Goal: Check status: Check status

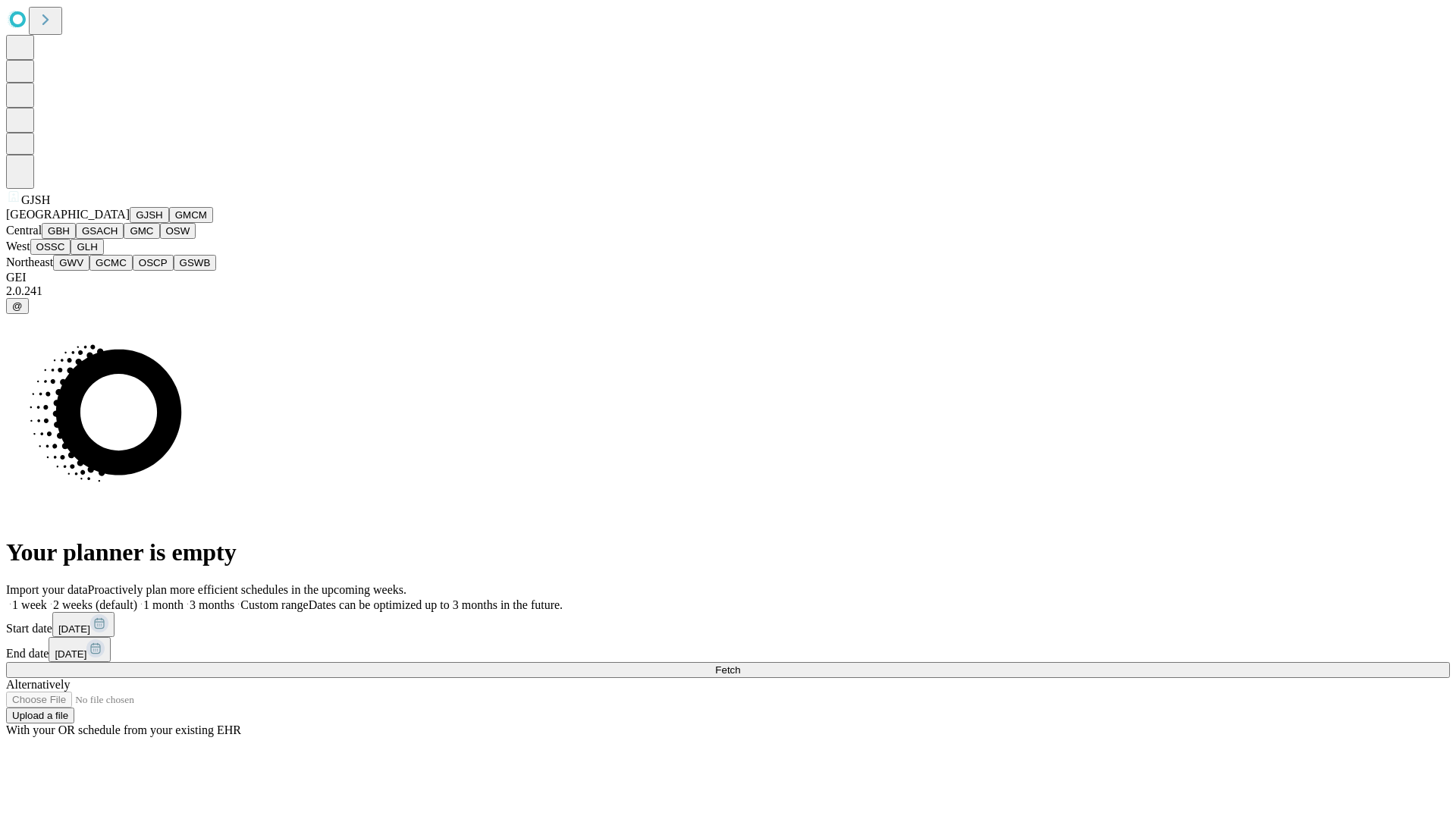
click at [129, 223] on button "GJSH" at bounding box center [149, 215] width 39 height 16
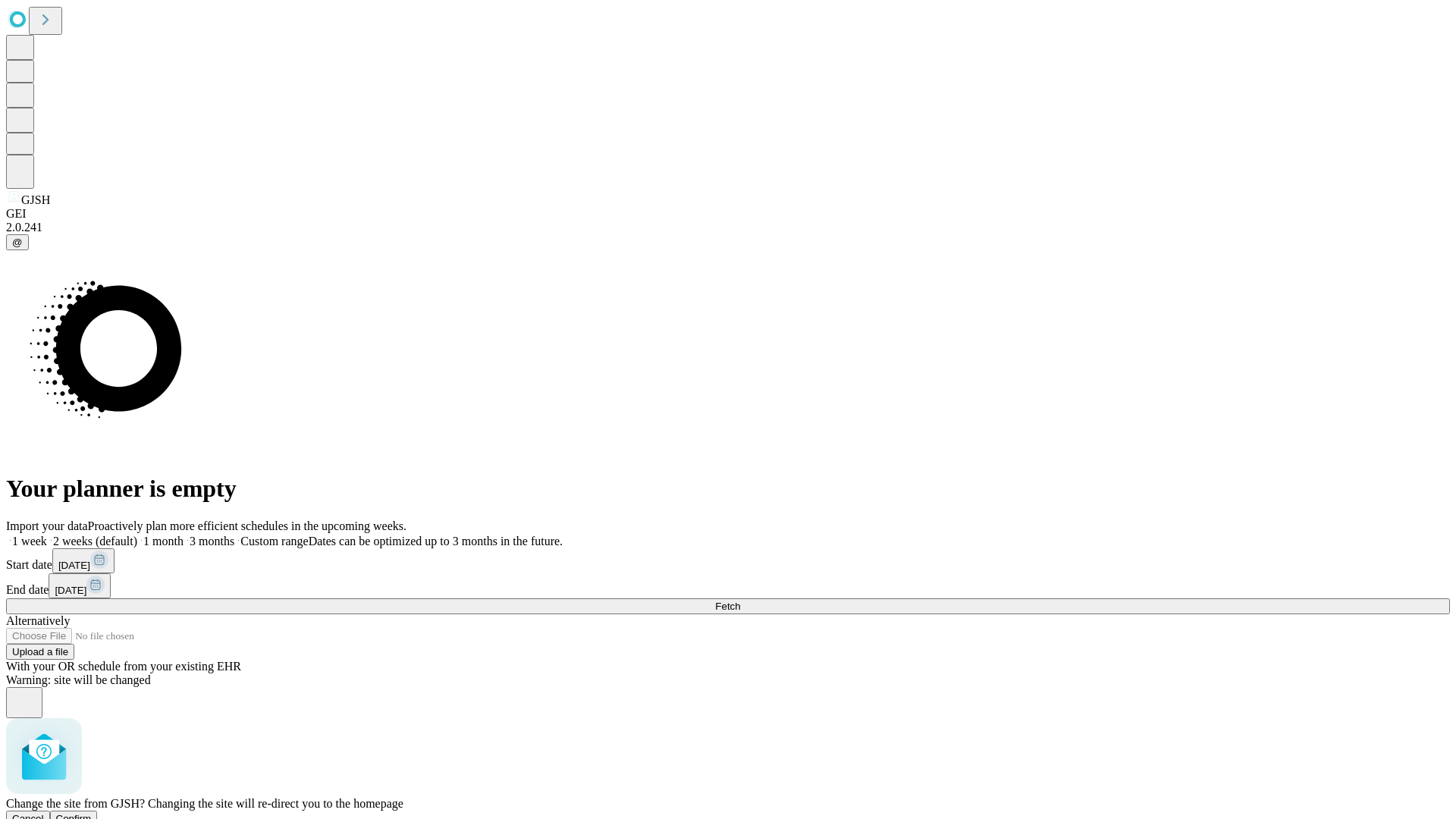
click at [92, 813] on span "Confirm" at bounding box center [74, 818] width 35 height 12
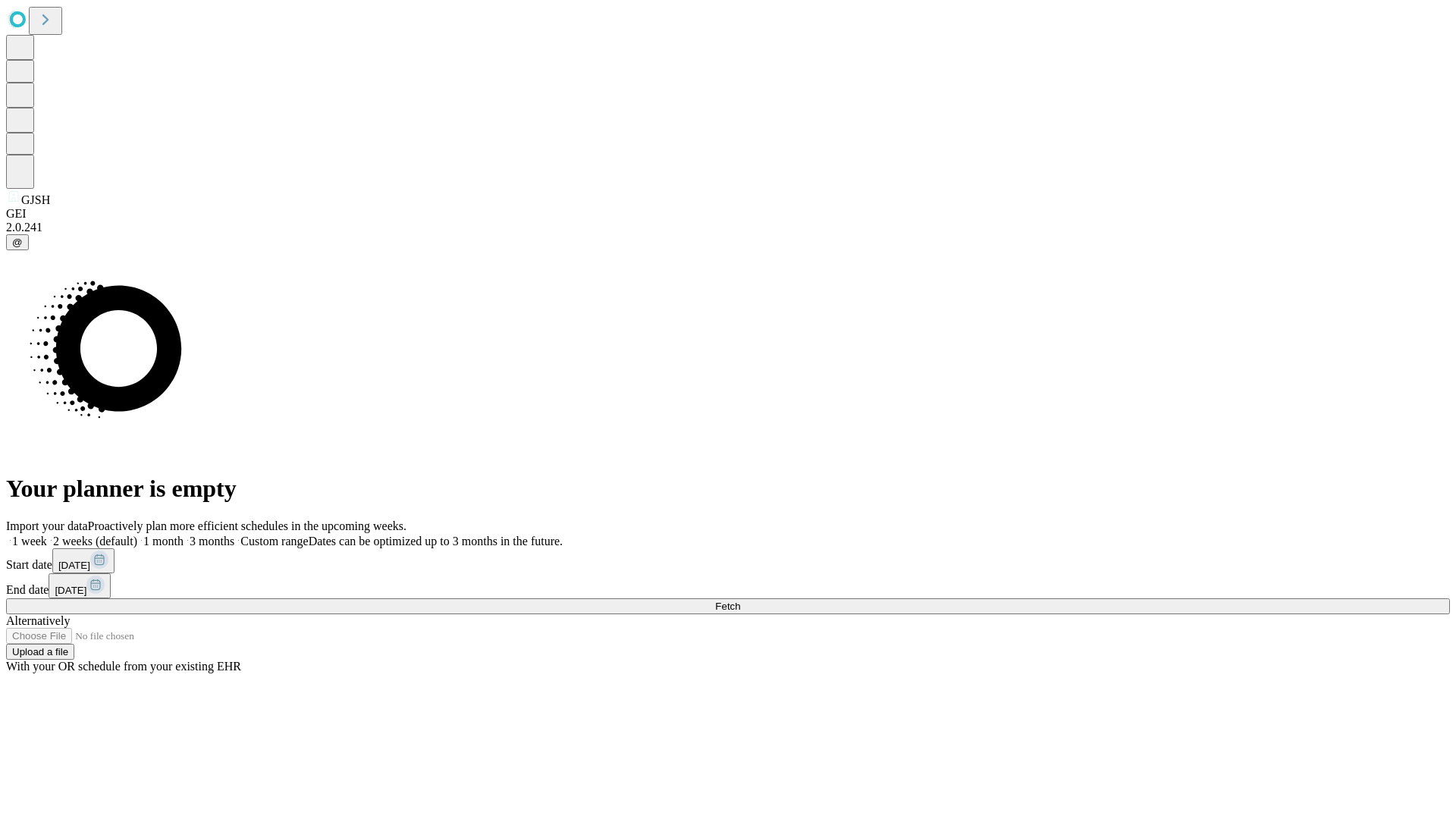
click at [47, 535] on label "1 week" at bounding box center [27, 541] width 41 height 13
click at [741, 600] on span "Fetch" at bounding box center [728, 606] width 25 height 12
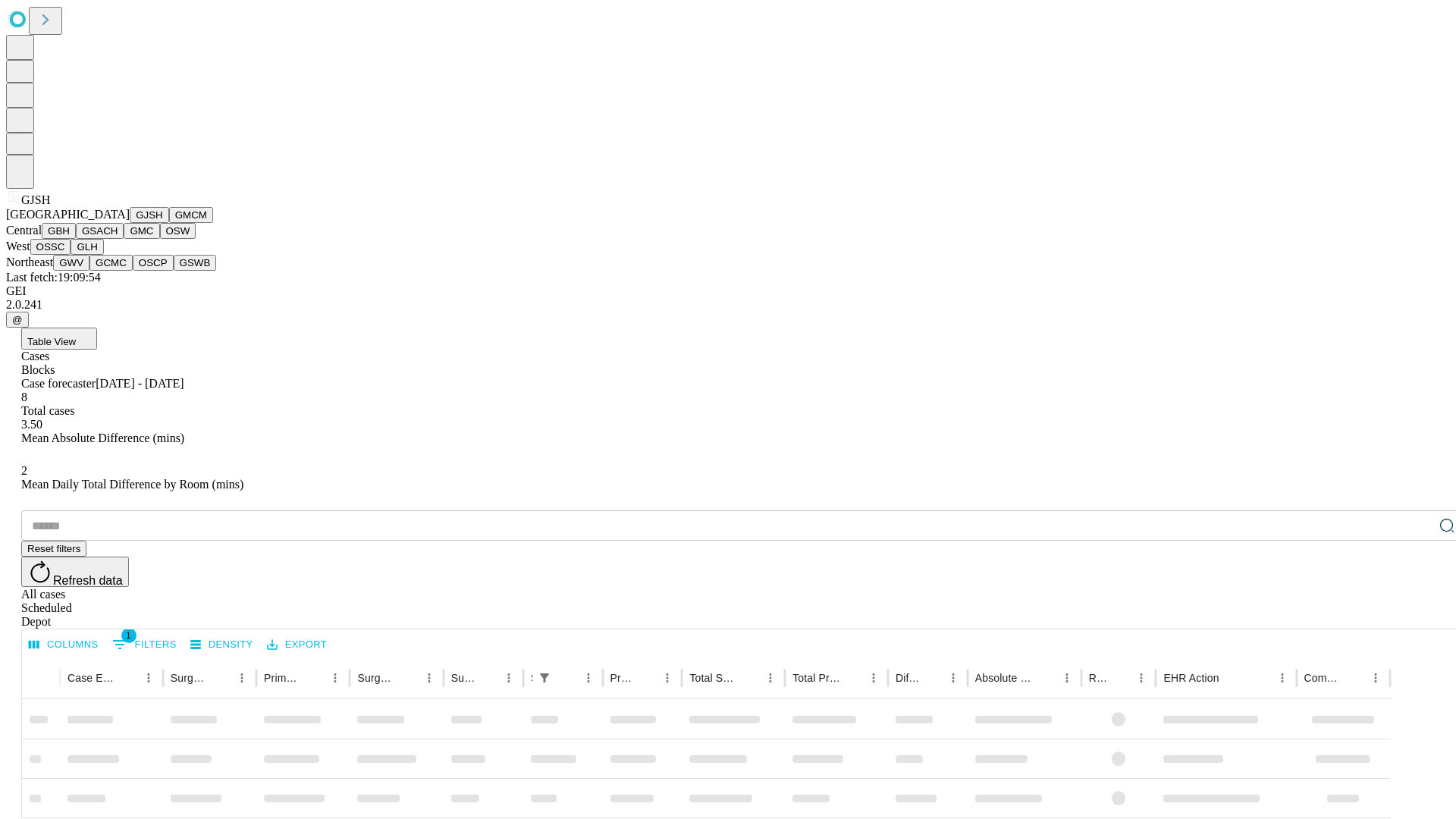
click at [169, 223] on button "GMCM" at bounding box center [191, 215] width 44 height 16
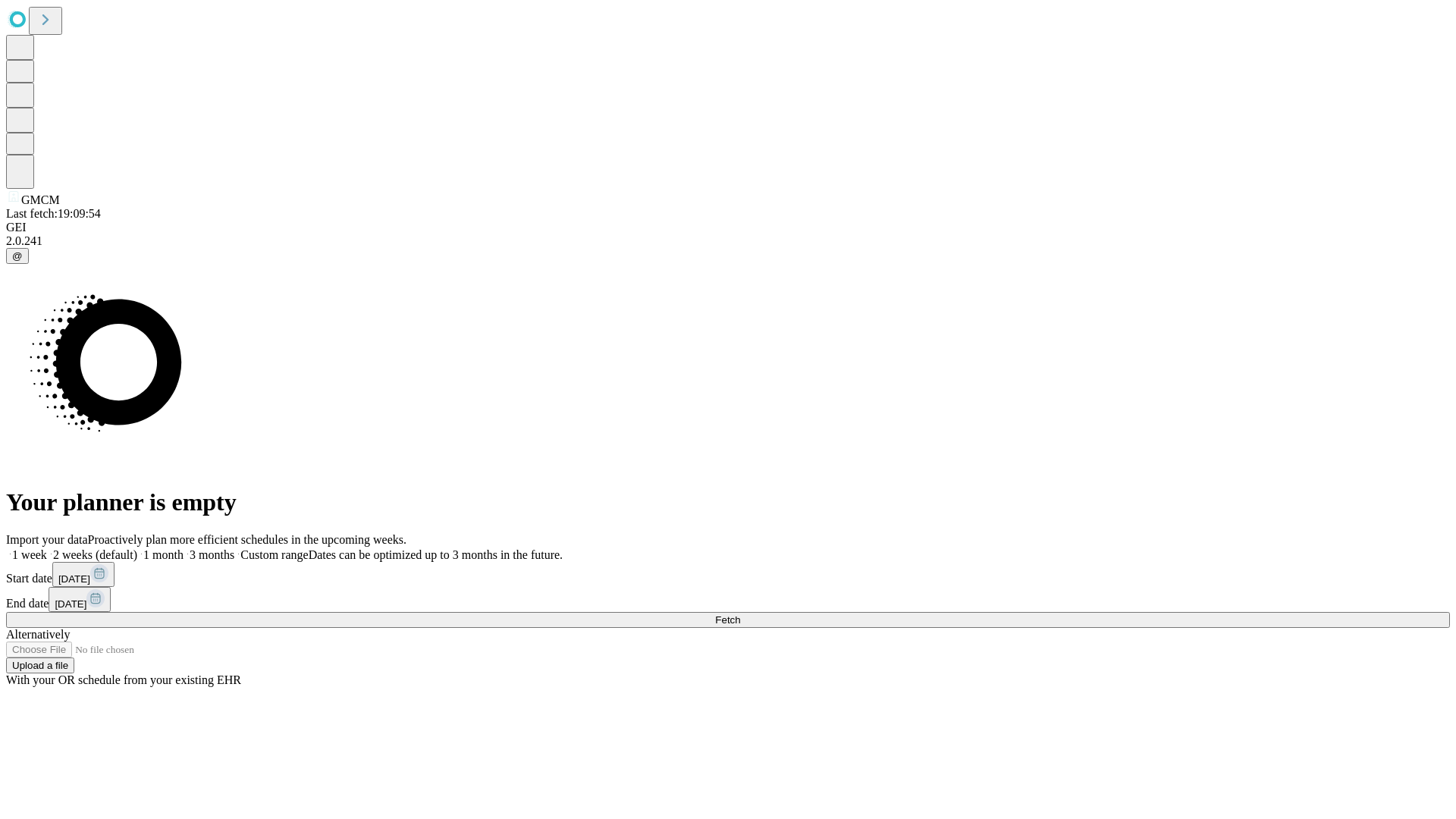
click at [47, 549] on label "1 week" at bounding box center [27, 555] width 41 height 13
click at [741, 614] on span "Fetch" at bounding box center [728, 620] width 25 height 12
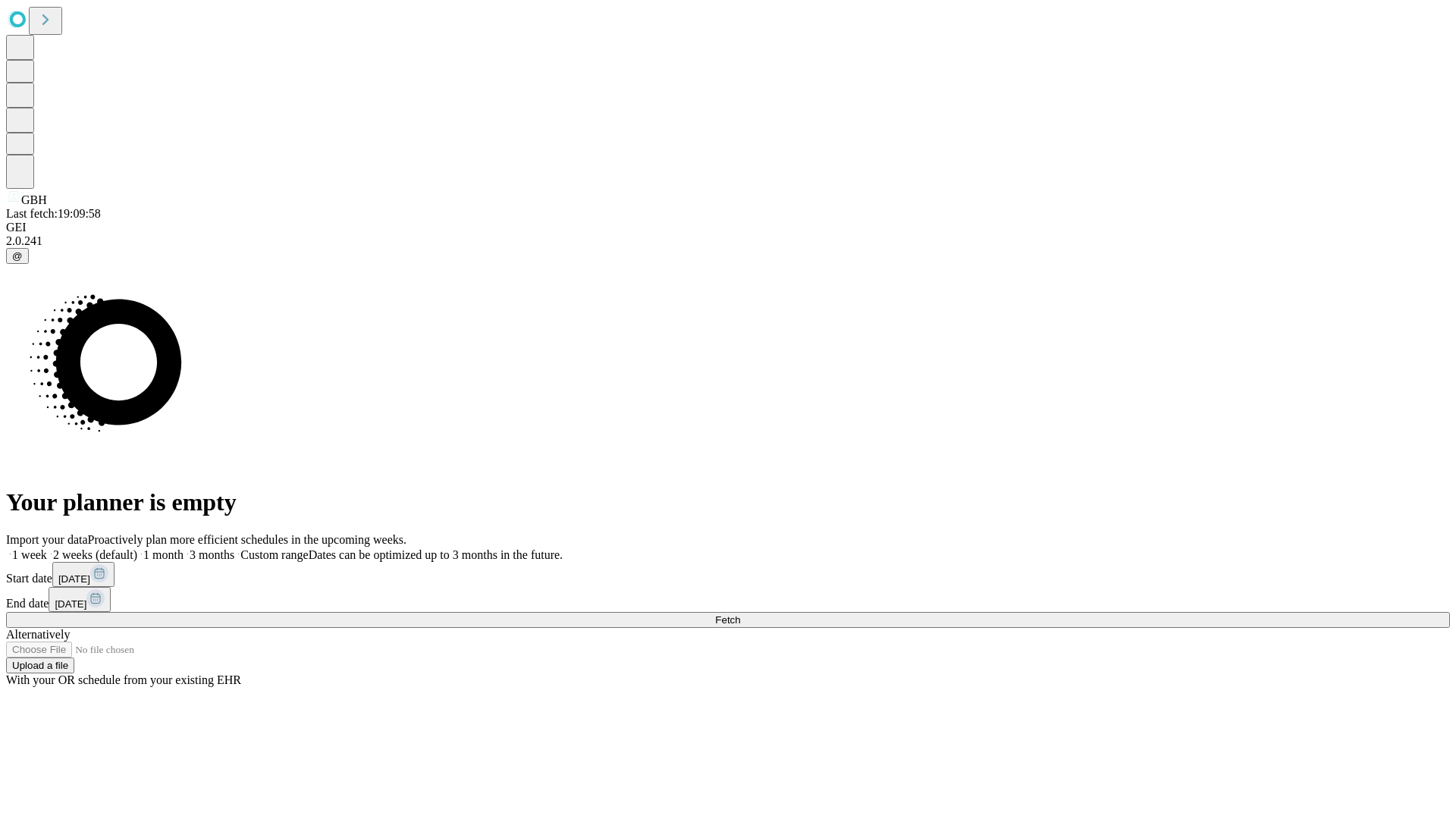
click at [47, 549] on label "1 week" at bounding box center [27, 555] width 41 height 13
click at [741, 614] on span "Fetch" at bounding box center [728, 620] width 25 height 12
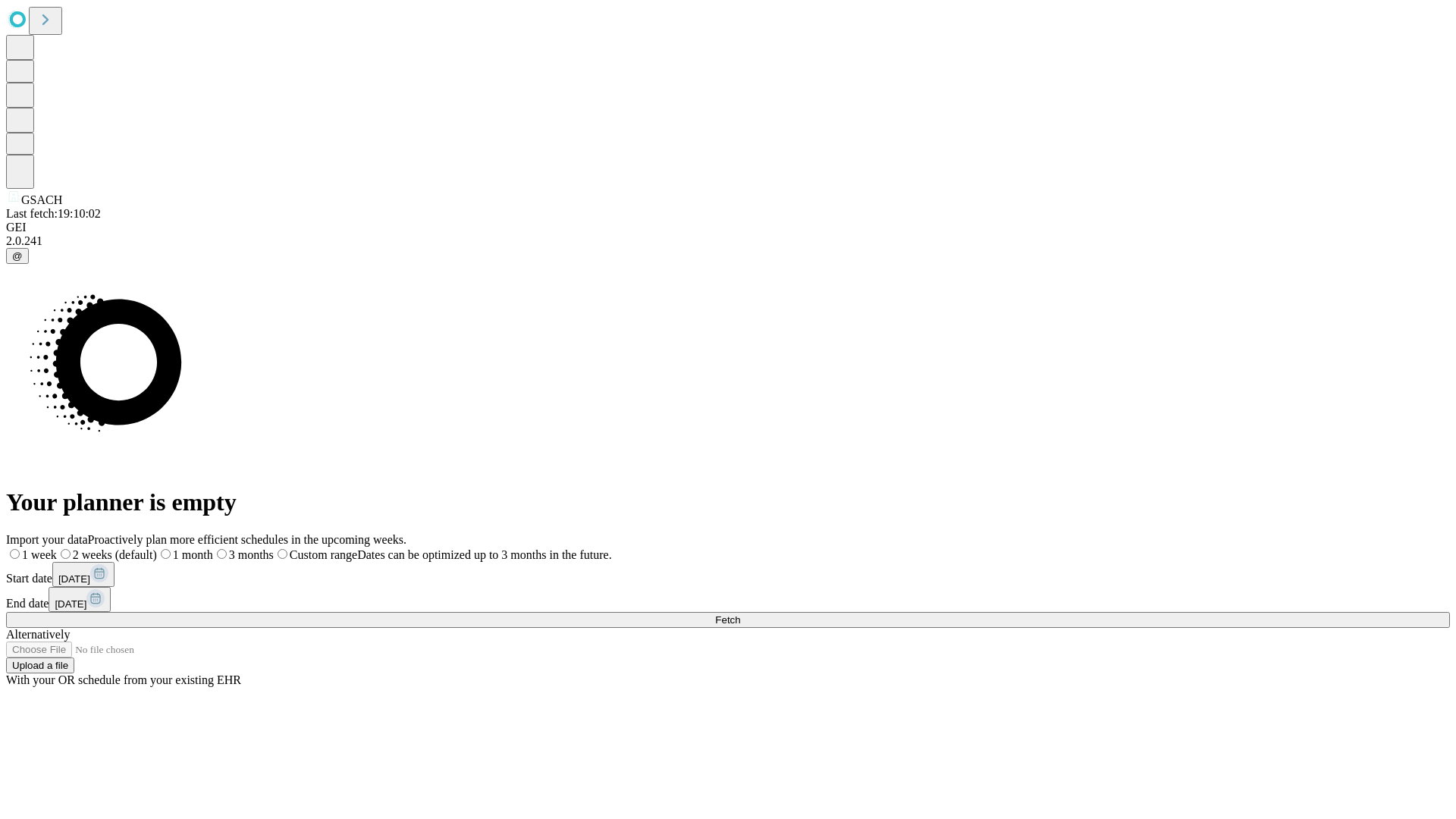
click at [57, 549] on label "1 week" at bounding box center [31, 555] width 51 height 13
click at [741, 614] on span "Fetch" at bounding box center [728, 620] width 25 height 12
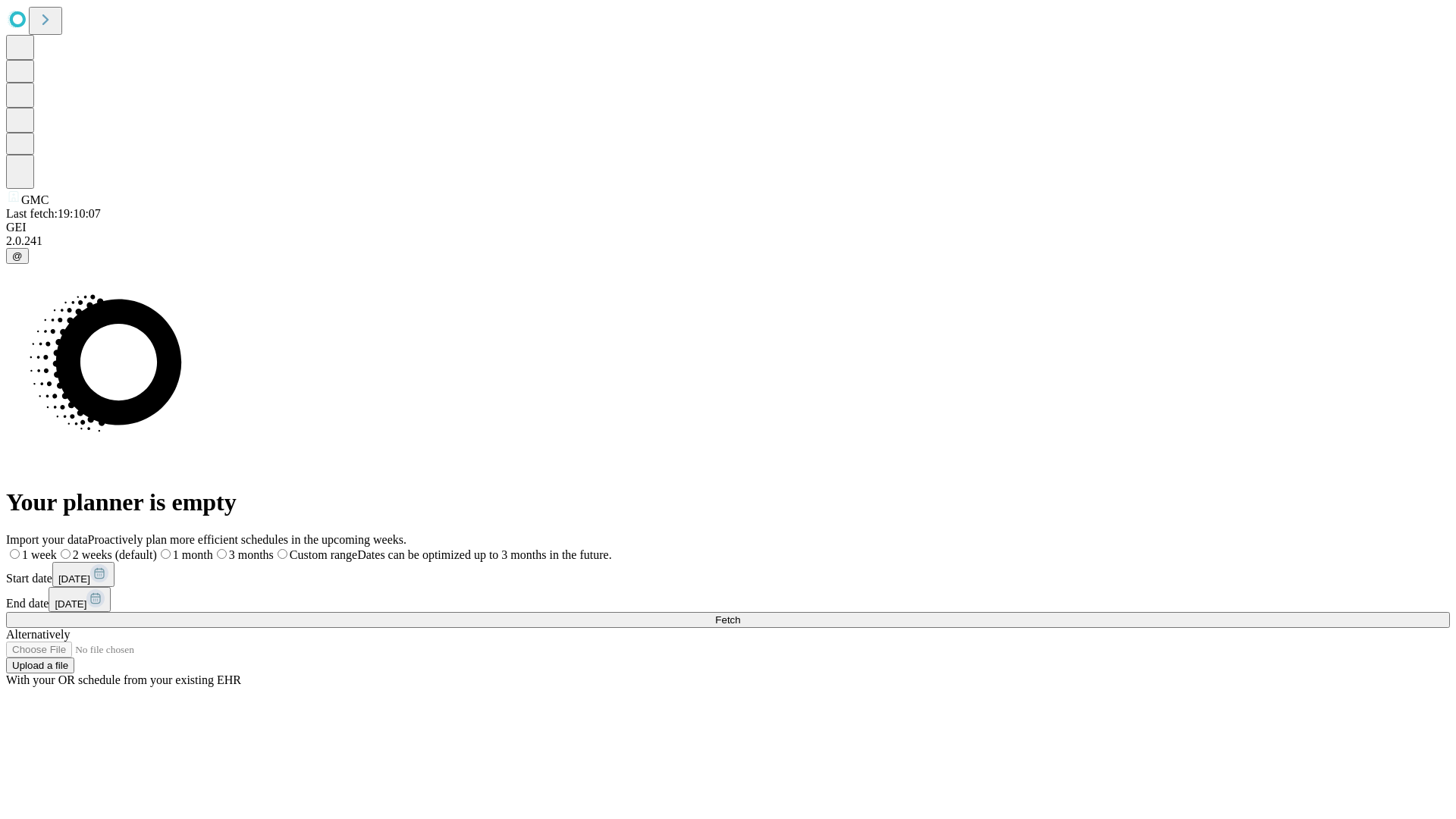
click at [57, 549] on label "1 week" at bounding box center [31, 555] width 51 height 13
click at [741, 614] on span "Fetch" at bounding box center [728, 620] width 25 height 12
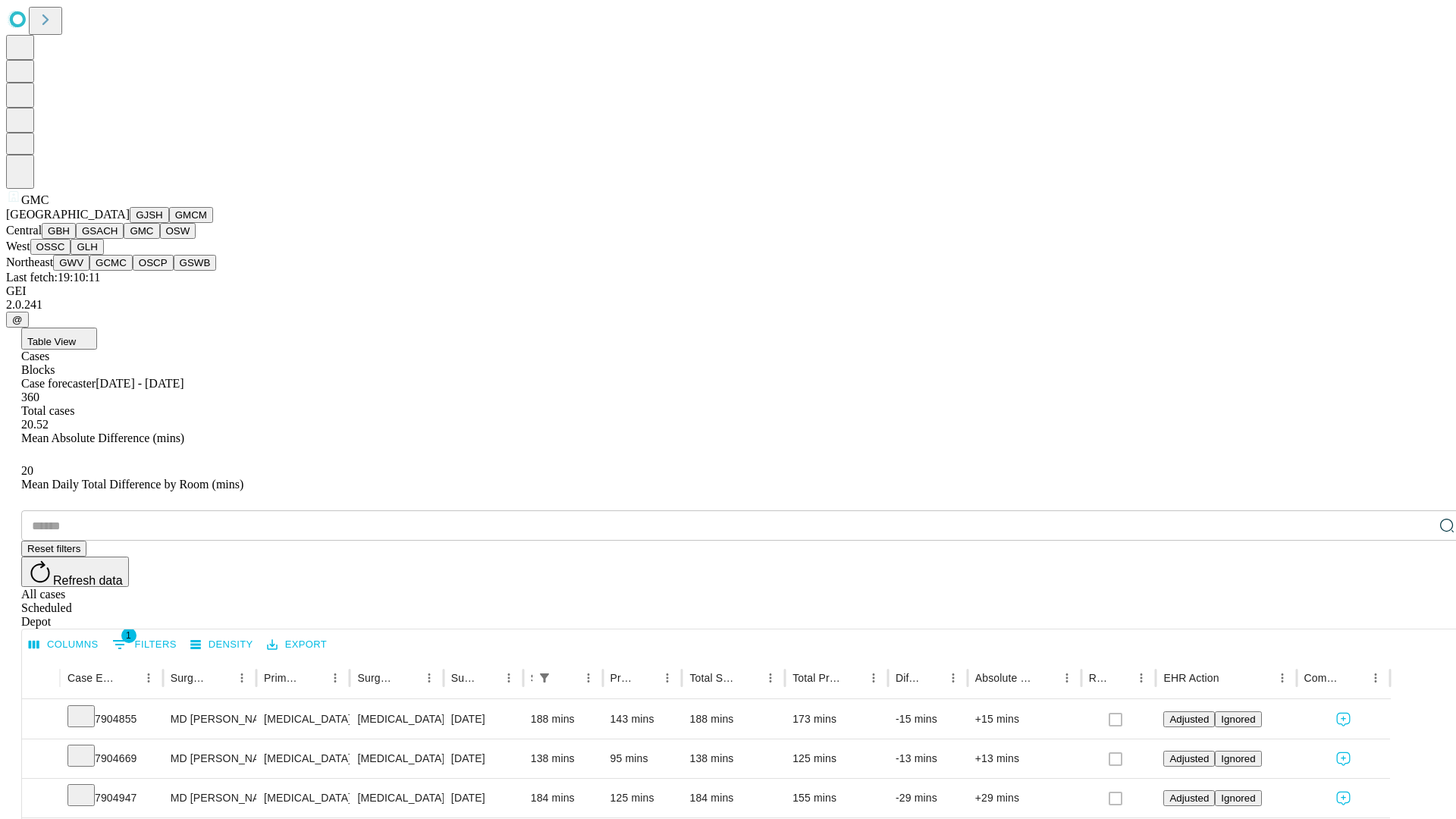
click at [160, 239] on button "OSW" at bounding box center [178, 231] width 36 height 16
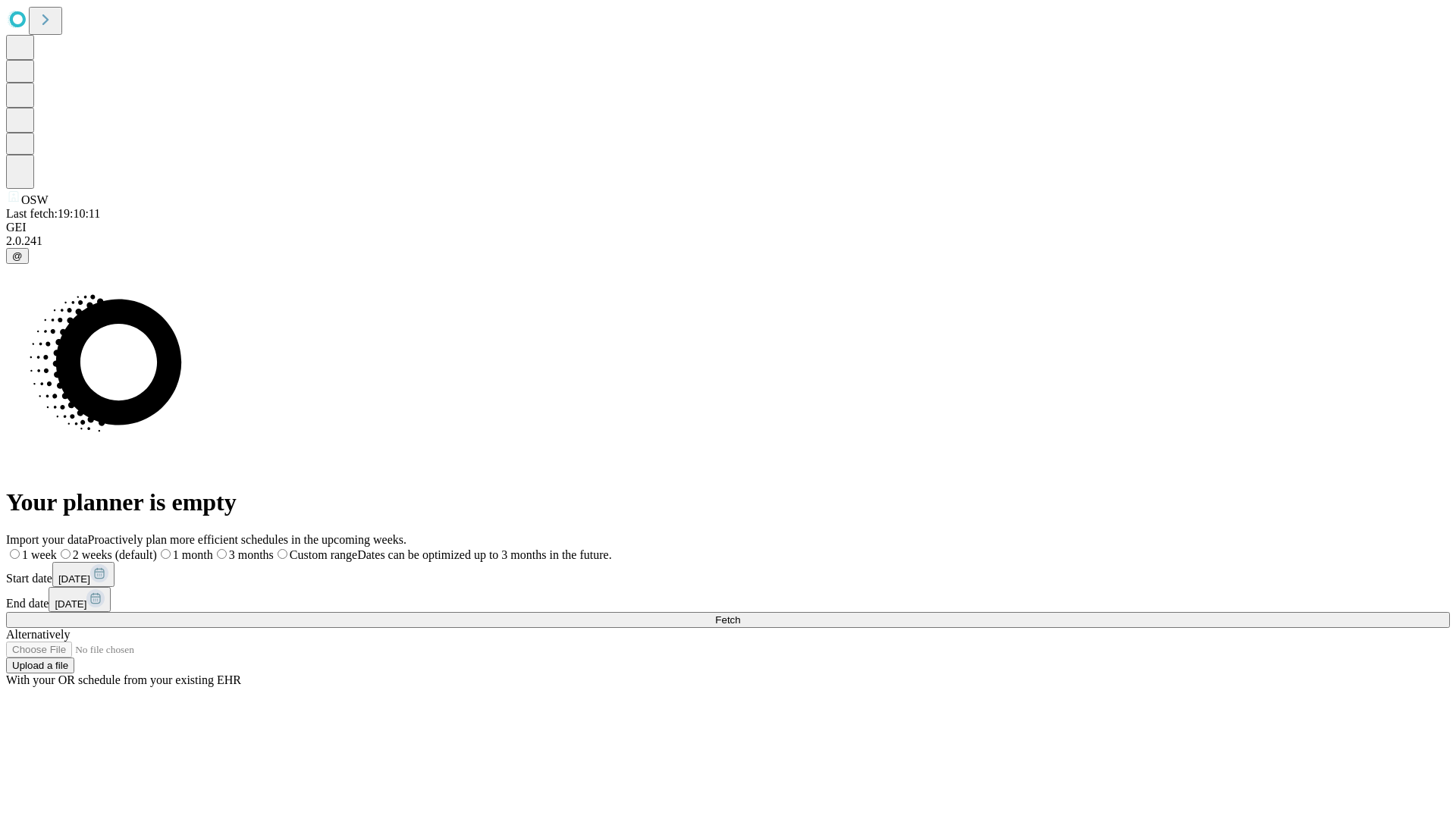
click at [57, 549] on label "1 week" at bounding box center [31, 555] width 51 height 13
click at [741, 614] on span "Fetch" at bounding box center [728, 620] width 25 height 12
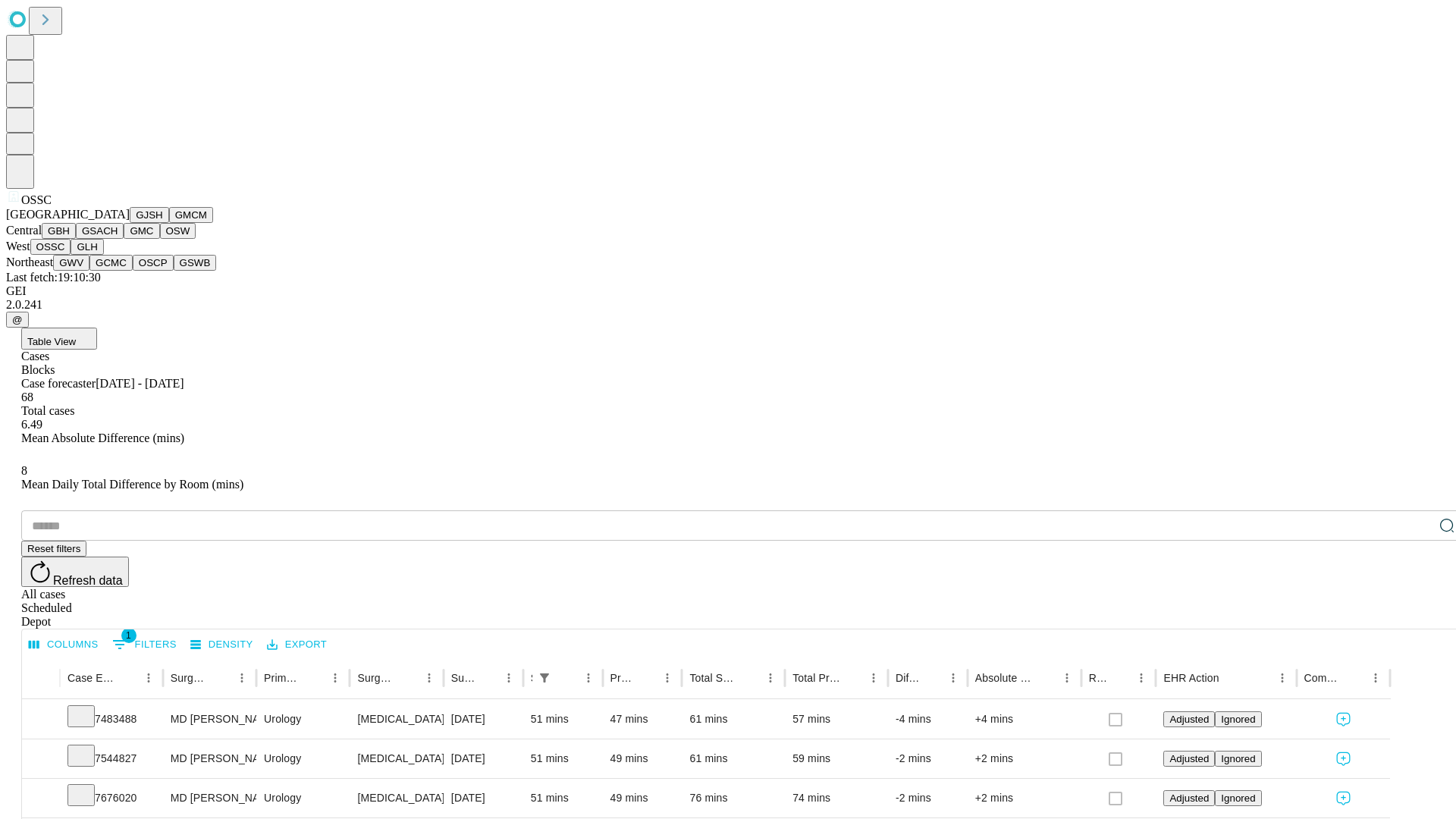
click at [103, 255] on button "GLH" at bounding box center [87, 247] width 33 height 16
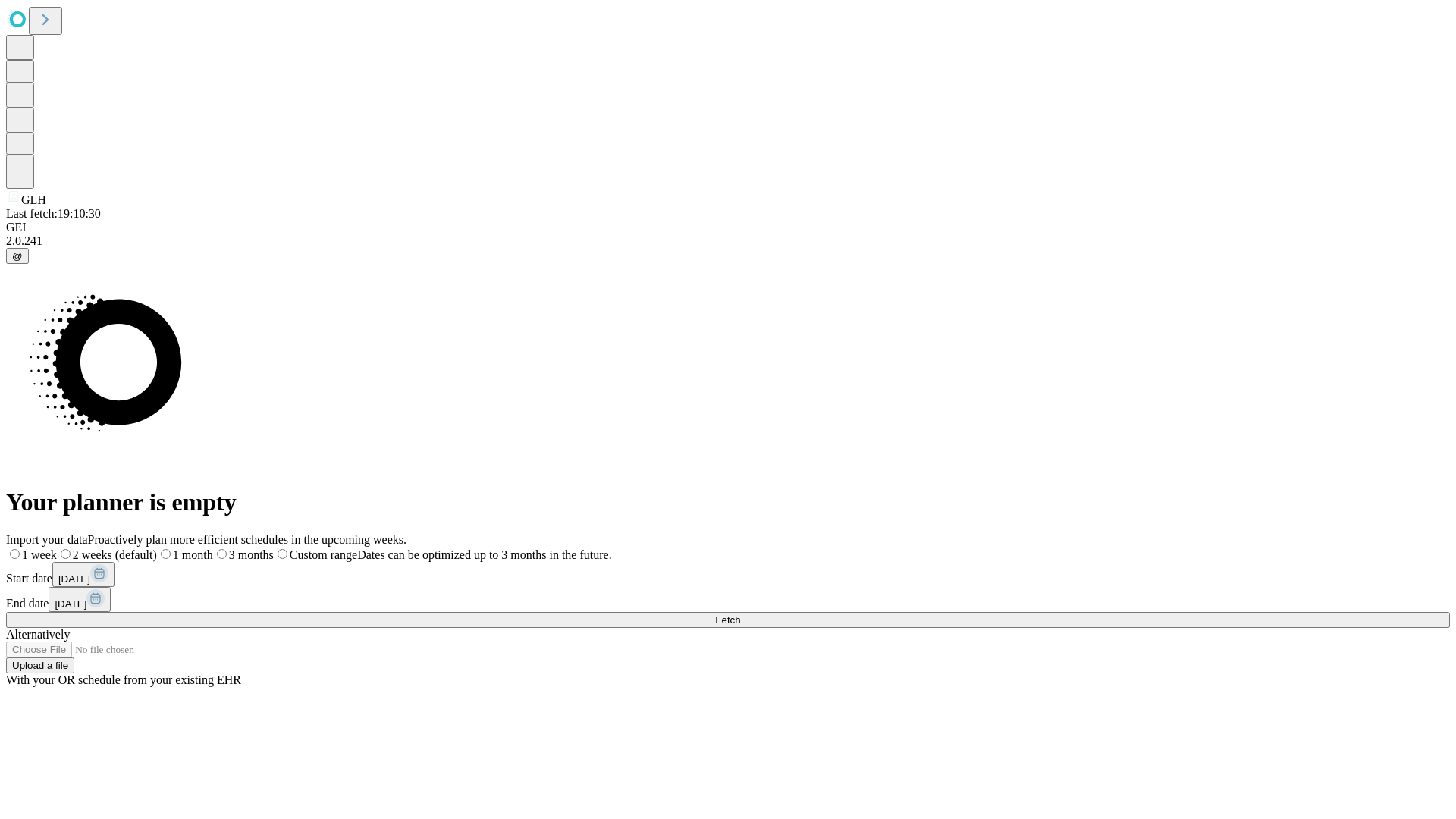
click at [57, 549] on label "1 week" at bounding box center [31, 555] width 51 height 13
click at [741, 614] on span "Fetch" at bounding box center [728, 620] width 25 height 12
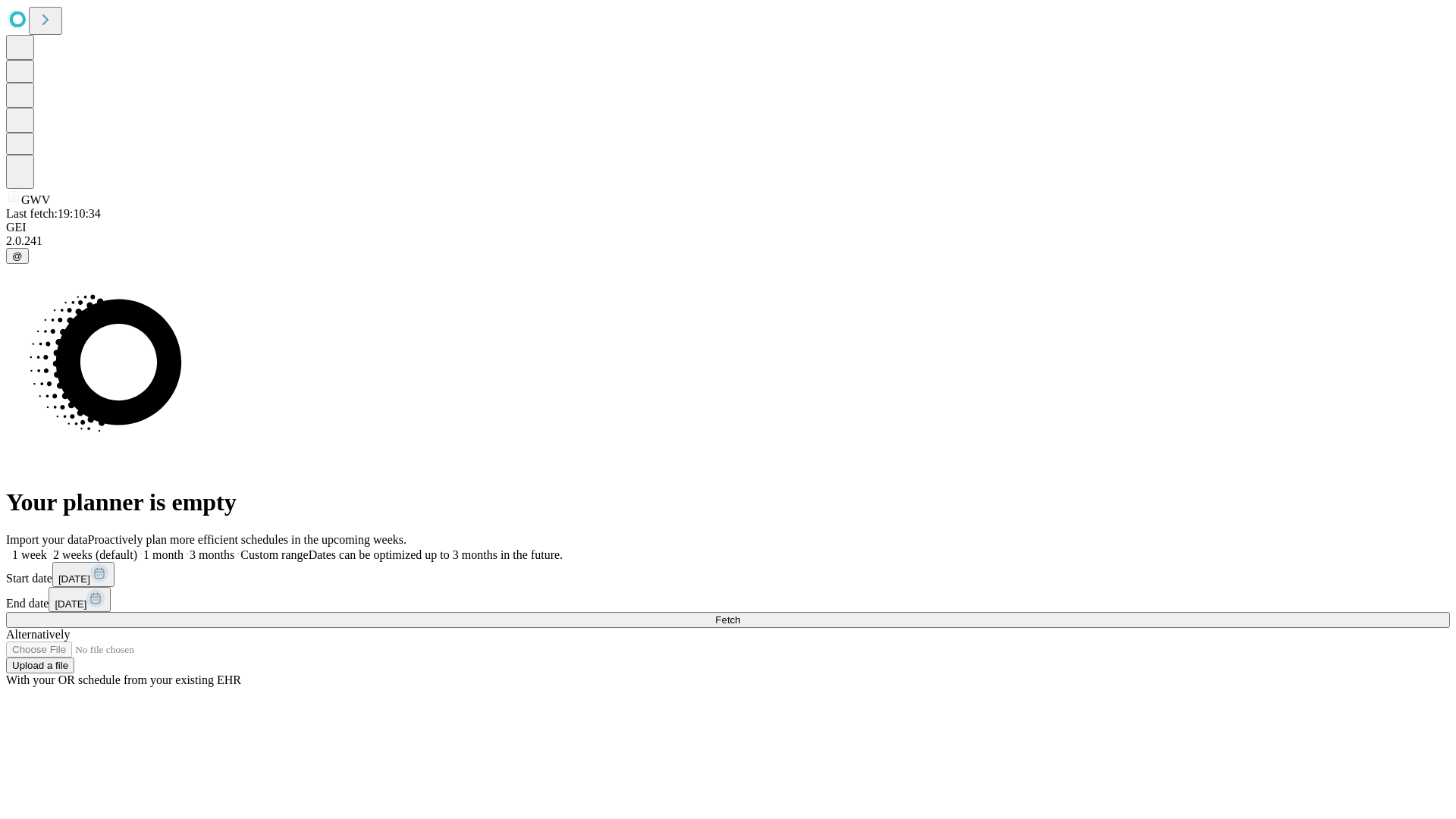
click at [47, 549] on label "1 week" at bounding box center [27, 555] width 41 height 13
click at [741, 614] on span "Fetch" at bounding box center [728, 620] width 25 height 12
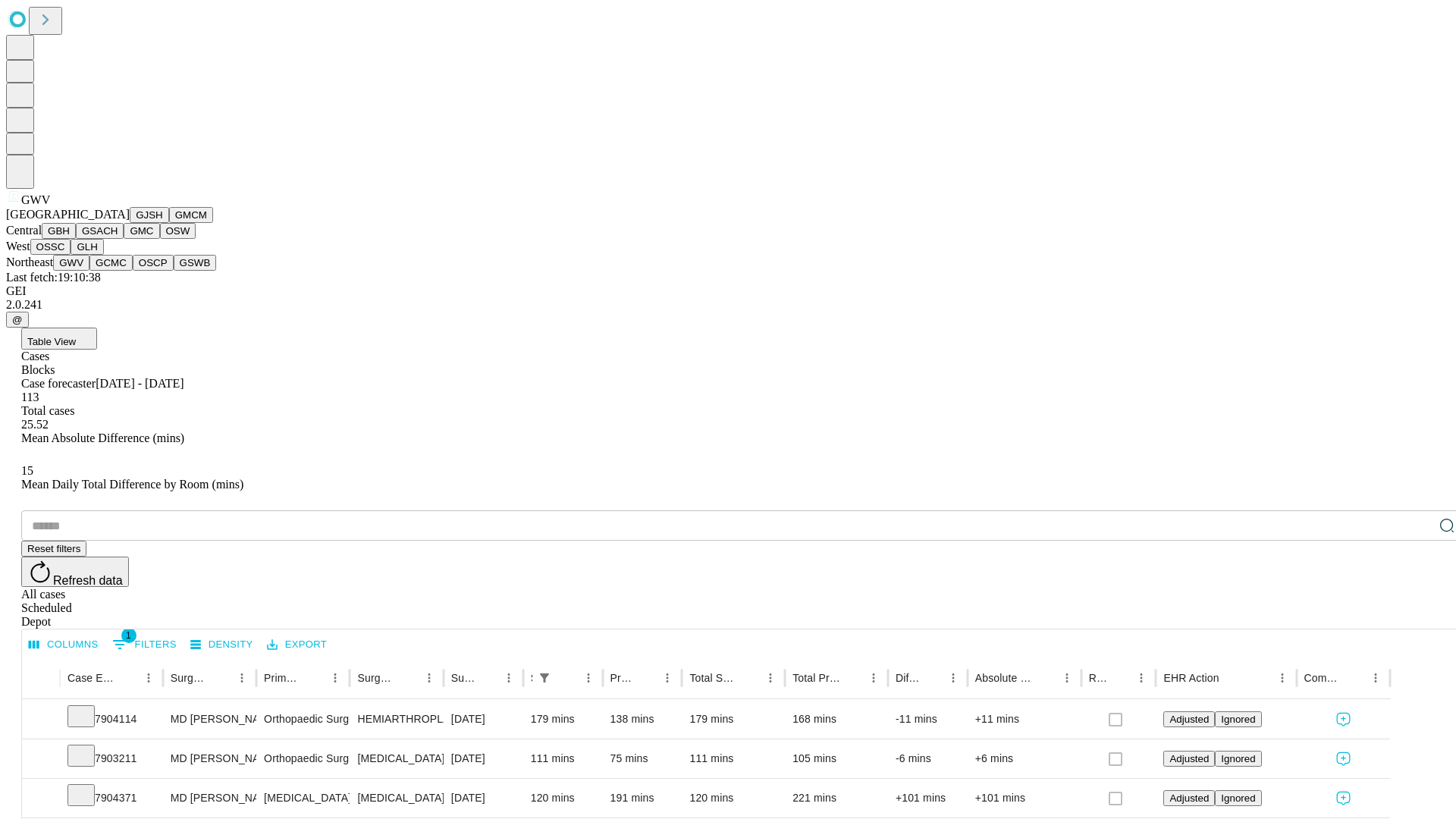
click at [118, 270] on button "GCMC" at bounding box center [110, 263] width 43 height 16
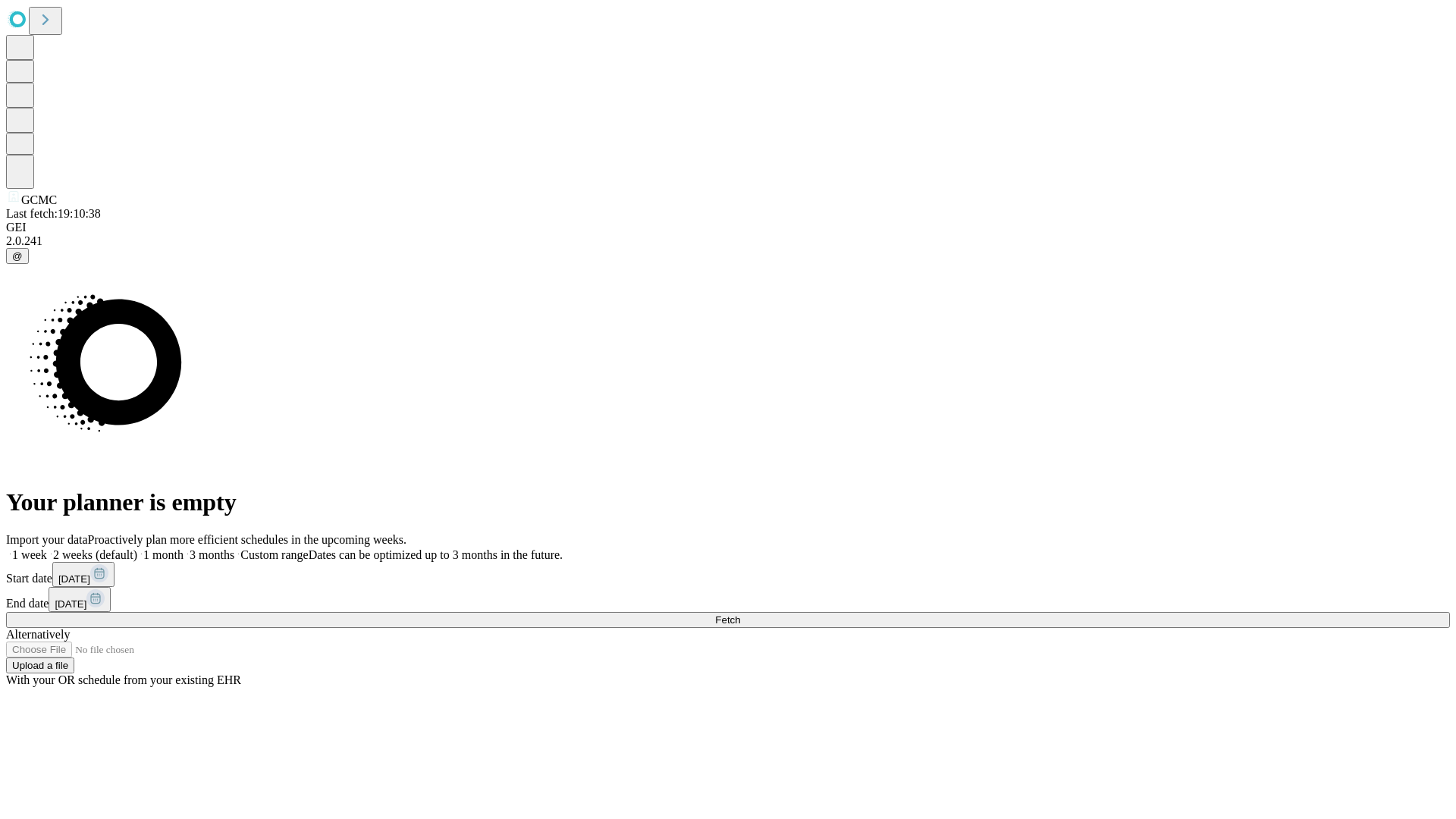
click at [741, 614] on span "Fetch" at bounding box center [728, 620] width 25 height 12
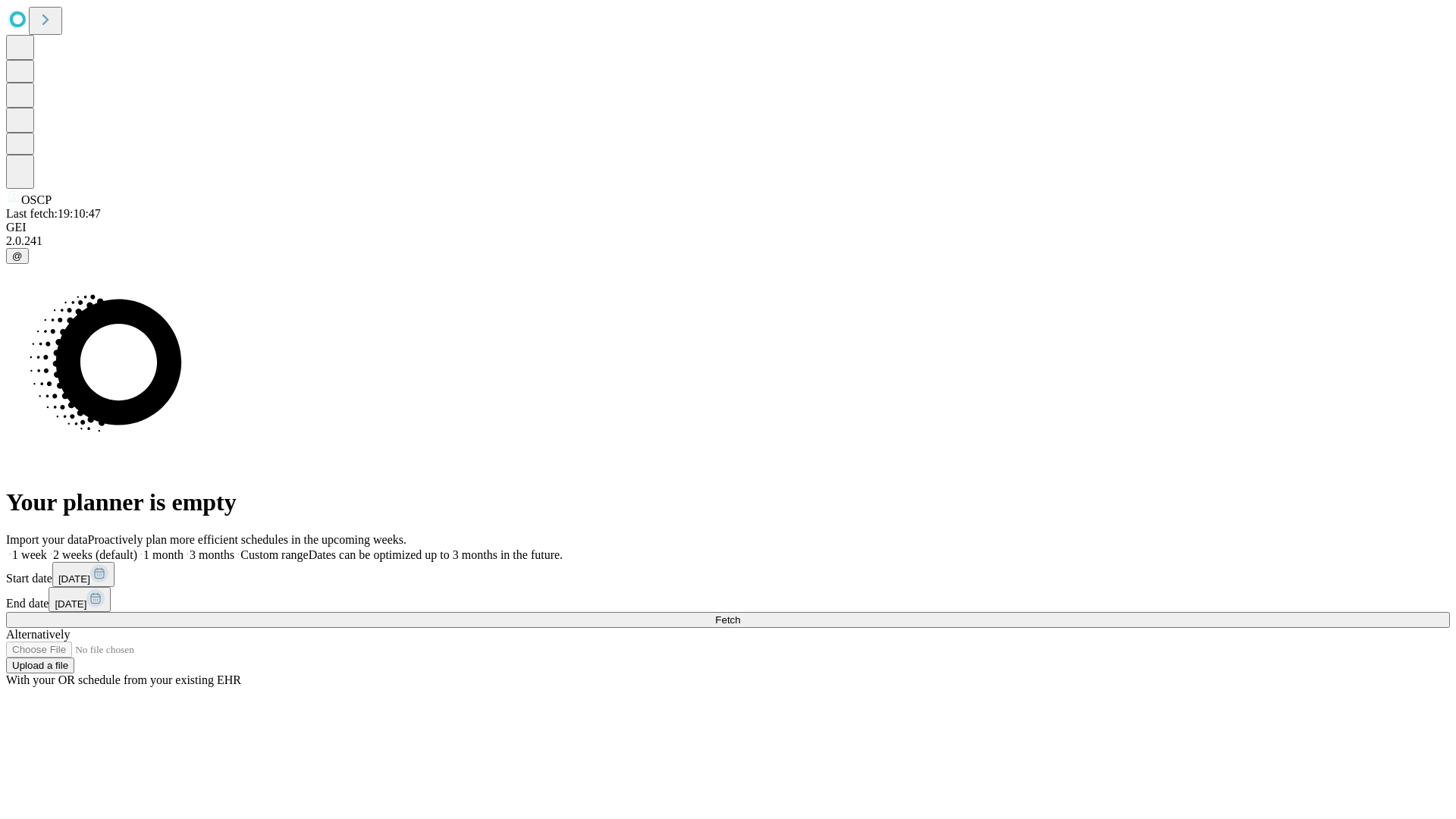
click at [47, 549] on label "1 week" at bounding box center [27, 555] width 41 height 13
click at [741, 614] on span "Fetch" at bounding box center [728, 620] width 25 height 12
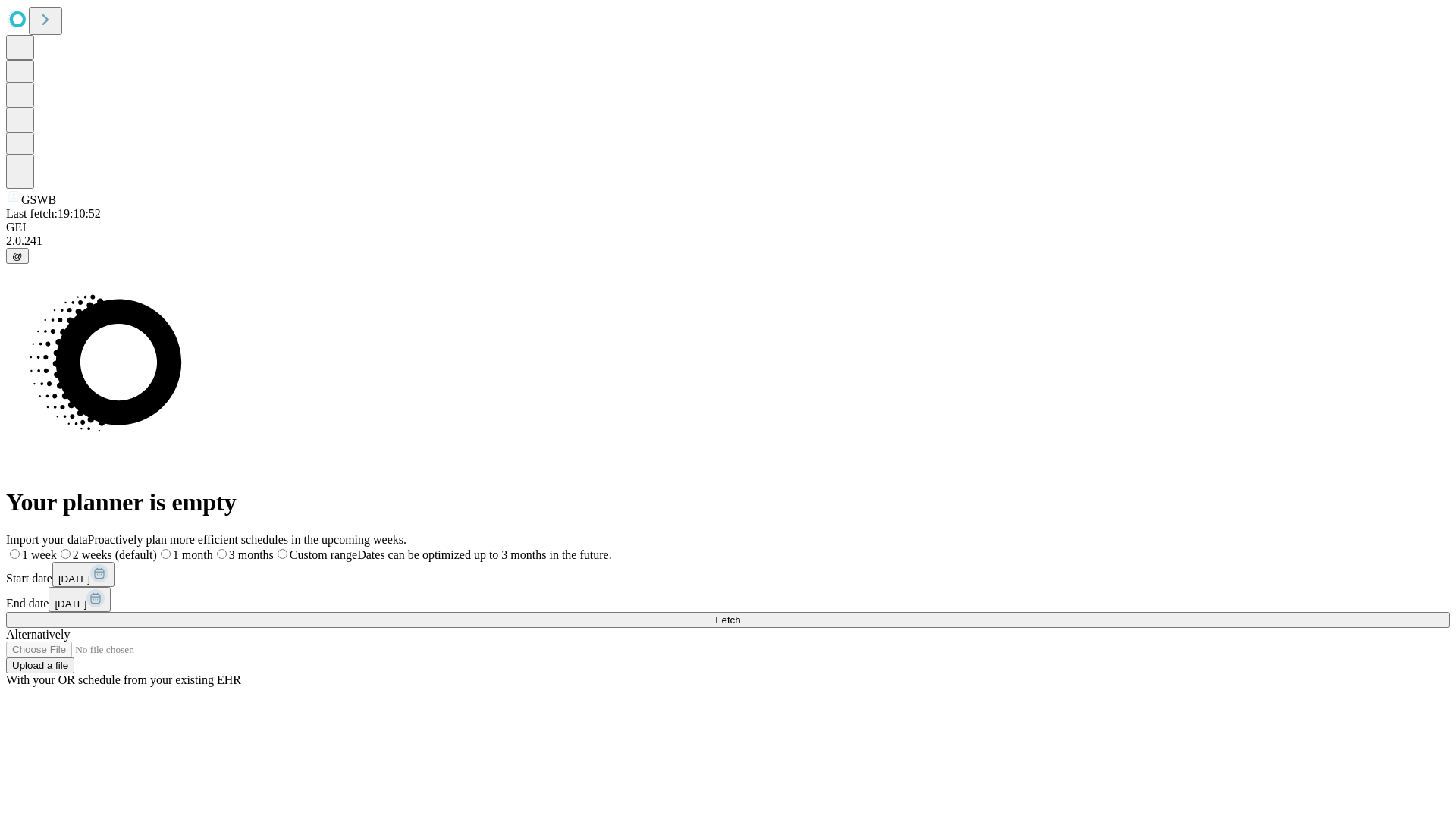
click at [57, 549] on label "1 week" at bounding box center [31, 555] width 51 height 13
click at [741, 614] on span "Fetch" at bounding box center [728, 620] width 25 height 12
